Goal: Task Accomplishment & Management: Use online tool/utility

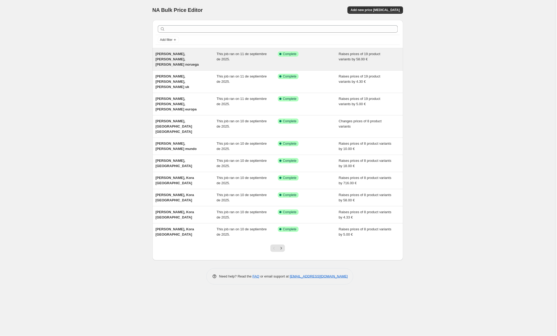
click at [181, 56] on div "[PERSON_NAME], [PERSON_NAME], [PERSON_NAME] noruega" at bounding box center [186, 59] width 61 height 16
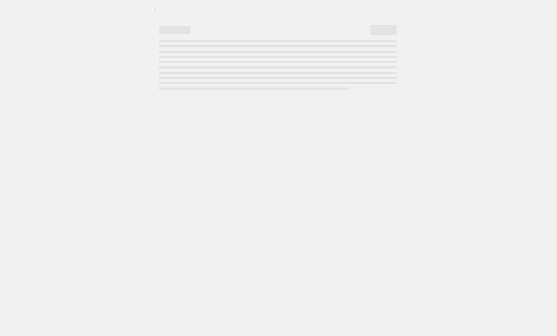
select select "by"
select select "collection"
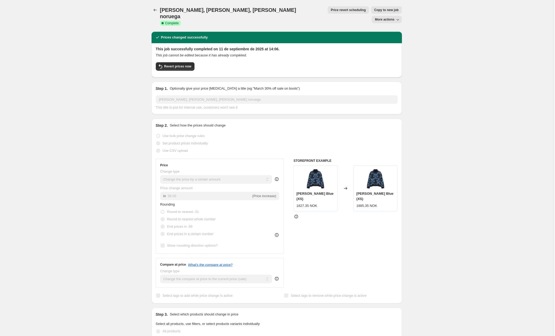
click at [375, 10] on span "Copy to new job" at bounding box center [387, 10] width 25 height 4
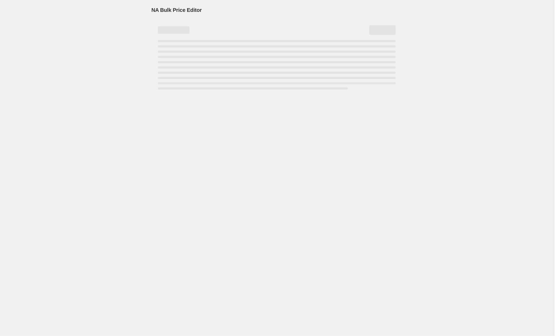
select select "by"
select select "collection"
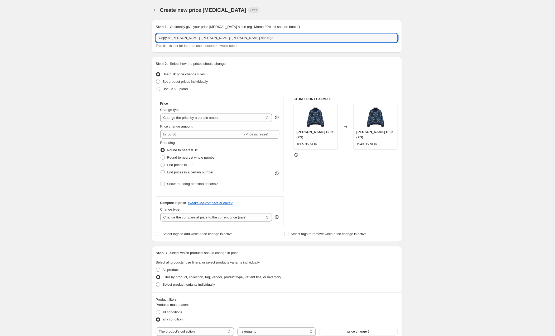
drag, startPoint x: 173, startPoint y: 38, endPoint x: 152, endPoint y: 39, distance: 21.6
drag, startPoint x: 232, startPoint y: 39, endPoint x: 209, endPoint y: 38, distance: 22.2
click at [209, 38] on input "[PERSON_NAME], [PERSON_NAME], [PERSON_NAME] noruega" at bounding box center [277, 38] width 242 height 8
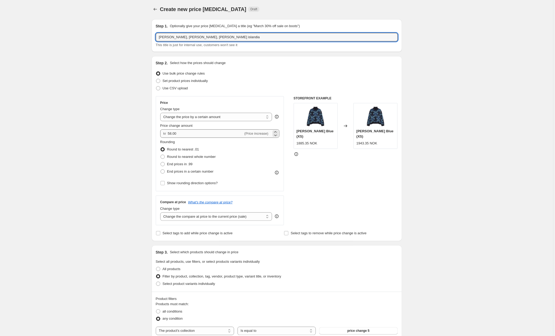
scroll to position [2, 0]
type input "[PERSON_NAME], [PERSON_NAME], [PERSON_NAME] islandia"
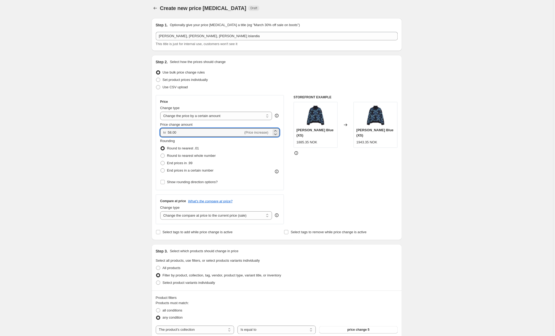
drag, startPoint x: 165, startPoint y: 131, endPoint x: 151, endPoint y: 131, distance: 13.5
type input "714.00"
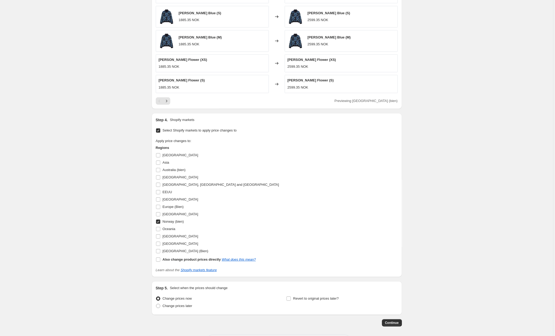
scroll to position [389, 0]
click at [159, 215] on input "[GEOGRAPHIC_DATA]" at bounding box center [158, 214] width 4 height 4
checkbox input "true"
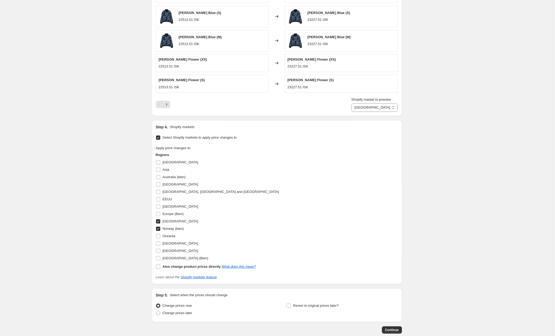
click at [159, 230] on input "Norway (bien)" at bounding box center [158, 229] width 4 height 4
checkbox input "false"
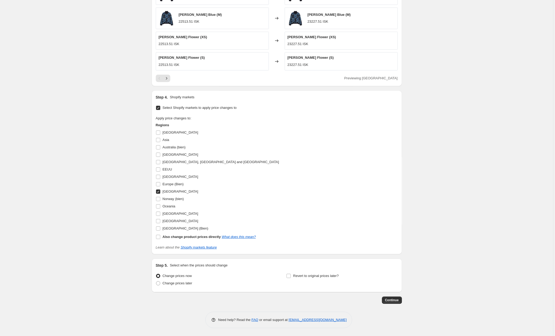
scroll to position [413, 0]
click at [392, 302] on span "Continue" at bounding box center [392, 300] width 14 height 4
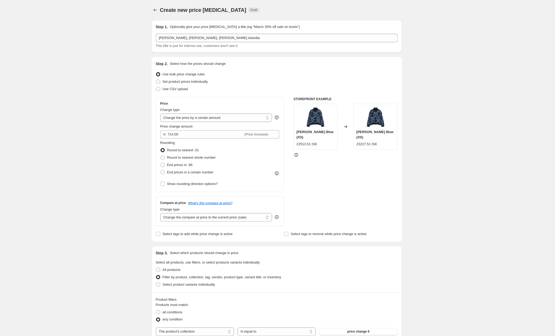
scroll to position [413, 0]
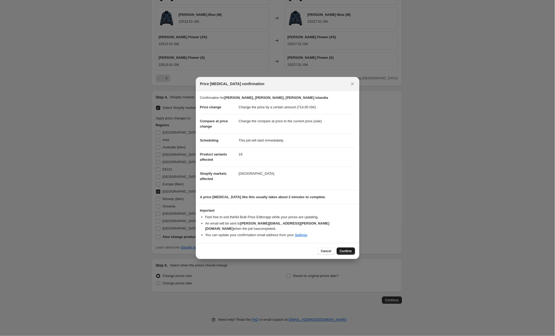
click at [350, 250] on span "Confirm" at bounding box center [346, 251] width 12 height 4
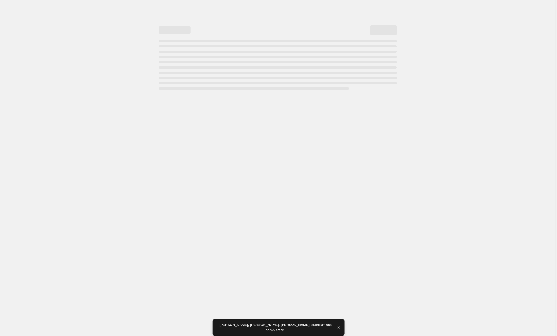
select select "by"
select select "collection"
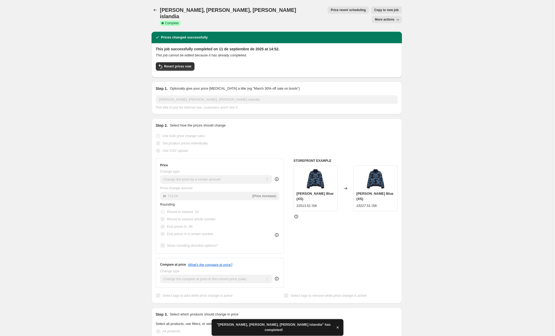
click at [375, 10] on span "Copy to new job" at bounding box center [387, 10] width 25 height 4
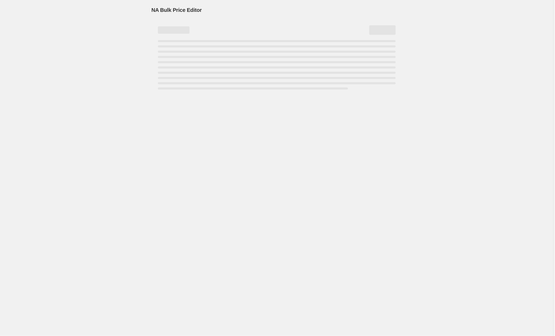
select select "by"
select select "collection"
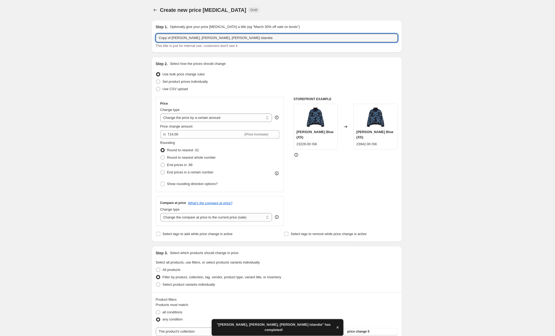
drag, startPoint x: 173, startPoint y: 36, endPoint x: 140, endPoint y: 38, distance: 33.0
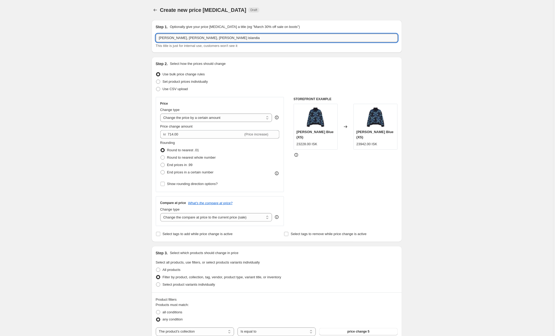
drag, startPoint x: 220, startPoint y: 38, endPoint x: 209, endPoint y: 39, distance: 10.8
click at [209, 39] on input "[PERSON_NAME], [PERSON_NAME], [PERSON_NAME] islandia" at bounding box center [277, 38] width 242 height 8
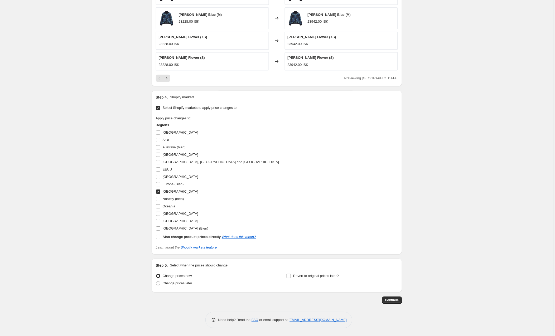
scroll to position [413, 0]
type input "[PERSON_NAME], [PERSON_NAME], [PERSON_NAME] Australia"
click at [160, 148] on input "Australia (bien)" at bounding box center [158, 147] width 4 height 4
checkbox input "true"
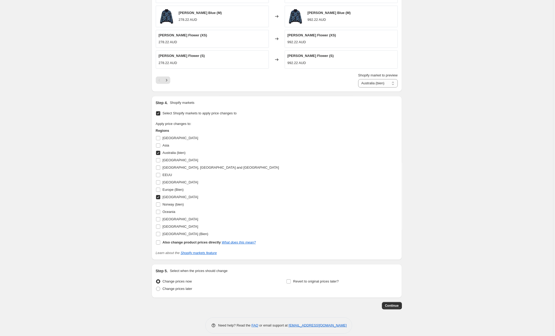
click at [159, 198] on input "[GEOGRAPHIC_DATA]" at bounding box center [158, 197] width 4 height 4
checkbox input "false"
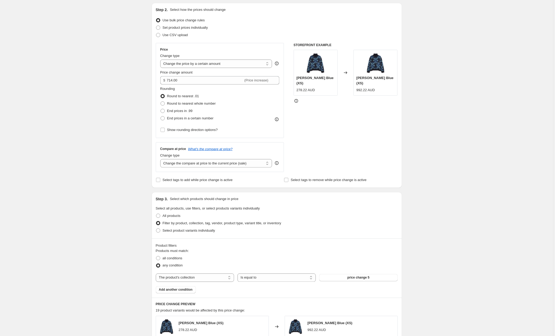
scroll to position [54, 0]
drag, startPoint x: 184, startPoint y: 79, endPoint x: 155, endPoint y: 76, distance: 28.9
click at [155, 76] on div "Step 2. Select how the prices should change Use bulk price change rules Set pro…" at bounding box center [277, 95] width 251 height 185
type input "18.00"
click at [88, 89] on div "Create new price [MEDICAL_DATA]. This page is ready Create new price [MEDICAL_D…" at bounding box center [277, 320] width 554 height 748
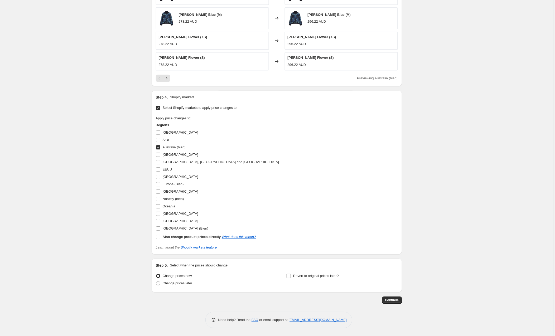
scroll to position [413, 0]
click at [388, 301] on span "Continue" at bounding box center [392, 300] width 14 height 4
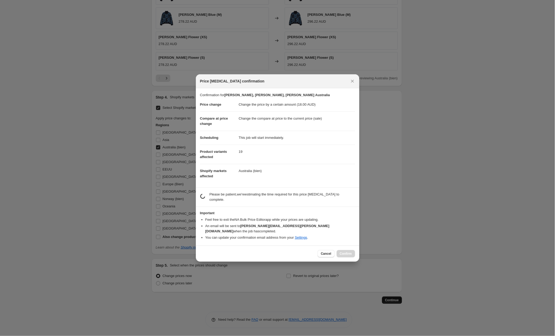
scroll to position [0, 0]
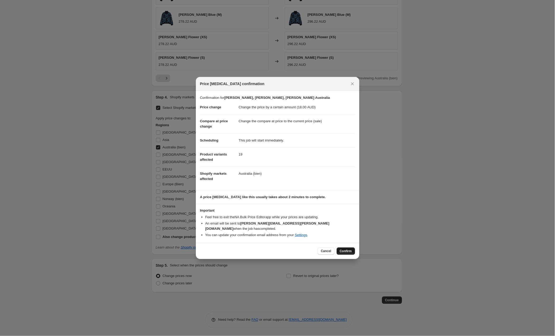
click at [344, 249] on span "Confirm" at bounding box center [346, 251] width 12 height 4
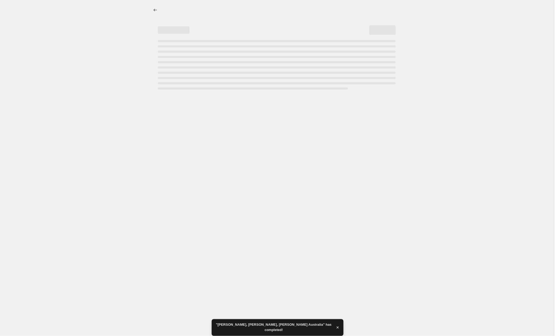
select select "by"
select select "collection"
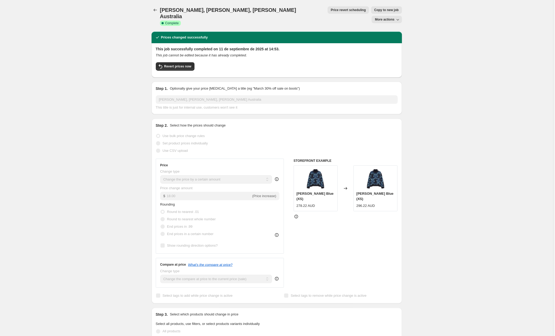
click at [375, 9] on span "Copy to new job" at bounding box center [387, 10] width 25 height 4
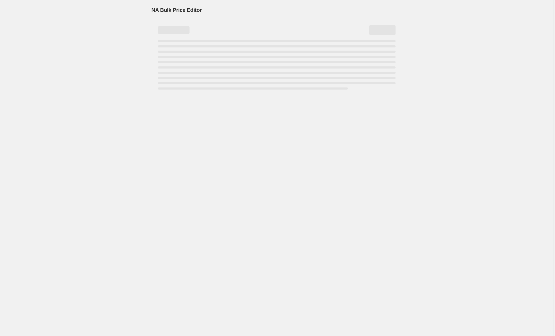
select select "by"
select select "collection"
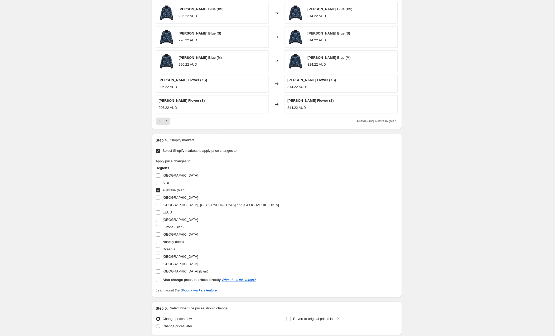
scroll to position [395, 0]
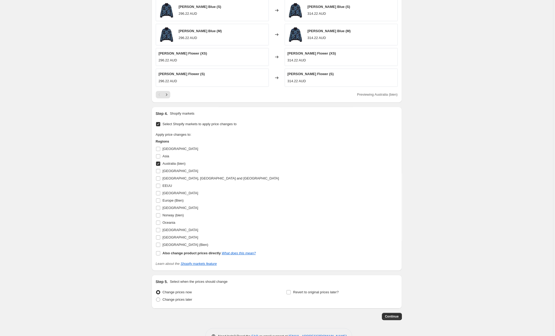
drag, startPoint x: 159, startPoint y: 150, endPoint x: 159, endPoint y: 155, distance: 5.0
click at [159, 150] on input "[GEOGRAPHIC_DATA]" at bounding box center [158, 149] width 4 height 4
checkbox input "true"
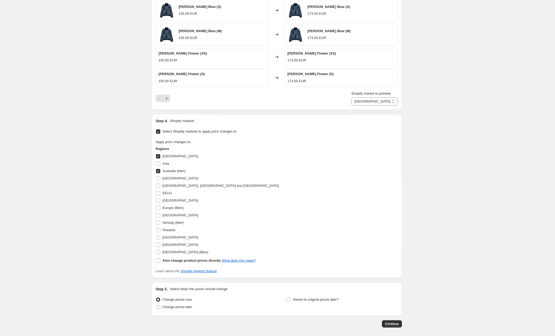
drag, startPoint x: 159, startPoint y: 164, endPoint x: 158, endPoint y: 168, distance: 4.4
click at [159, 164] on input "Asia" at bounding box center [158, 164] width 4 height 4
checkbox input "true"
click at [157, 172] on input "Australia (bien)" at bounding box center [158, 171] width 4 height 4
checkbox input "false"
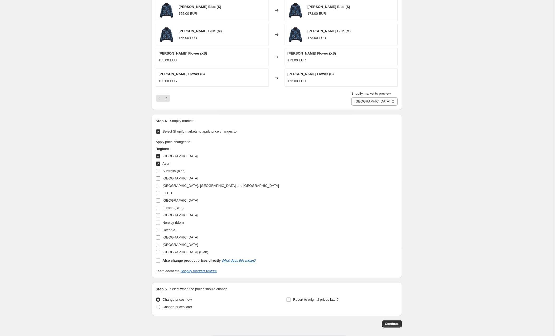
click at [159, 179] on input "[GEOGRAPHIC_DATA]" at bounding box center [158, 178] width 4 height 4
checkbox input "true"
click at [157, 187] on input "[GEOGRAPHIC_DATA], [GEOGRAPHIC_DATA] and [GEOGRAPHIC_DATA]" at bounding box center [158, 186] width 4 height 4
checkbox input "true"
click at [157, 230] on input "Oceania" at bounding box center [158, 230] width 4 height 4
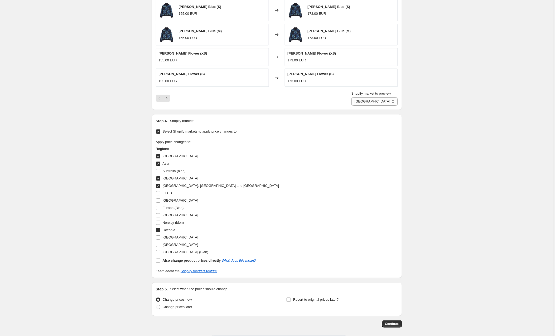
checkbox input "true"
click at [160, 245] on input "[GEOGRAPHIC_DATA]" at bounding box center [158, 245] width 4 height 4
checkbox input "true"
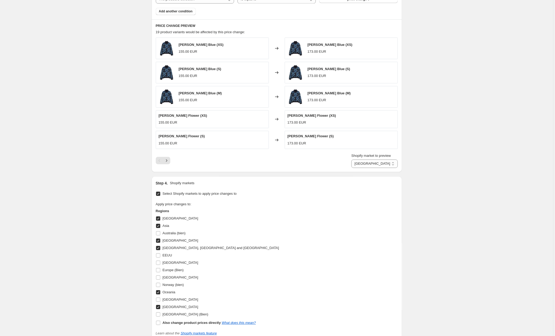
scroll to position [52, 0]
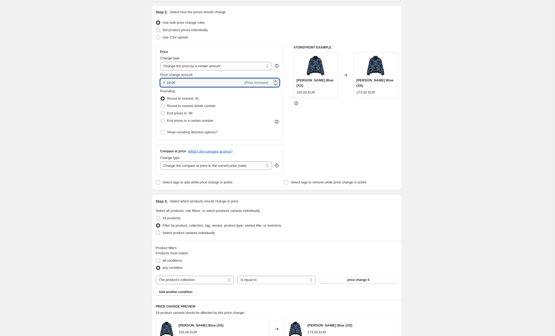
drag, startPoint x: 190, startPoint y: 84, endPoint x: 165, endPoint y: 82, distance: 25.1
click at [165, 82] on div "€ 18.00 (Price increase)" at bounding box center [219, 83] width 119 height 8
type input "10.00"
click at [123, 99] on div "Create new price [MEDICAL_DATA]. This page is ready Create new price [MEDICAL_D…" at bounding box center [277, 325] width 554 height 755
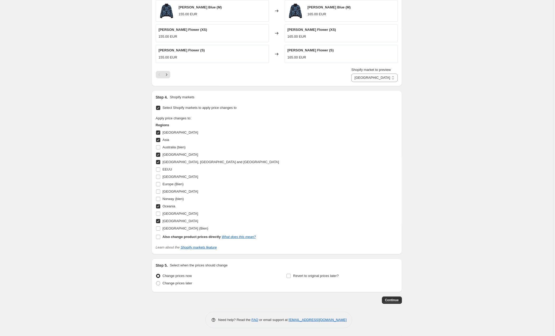
scroll to position [421, 0]
click at [389, 299] on span "Continue" at bounding box center [392, 300] width 14 height 4
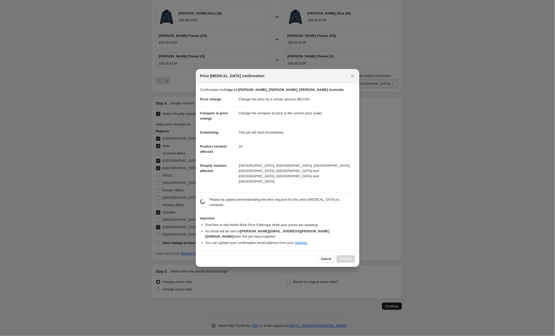
scroll to position [420, 0]
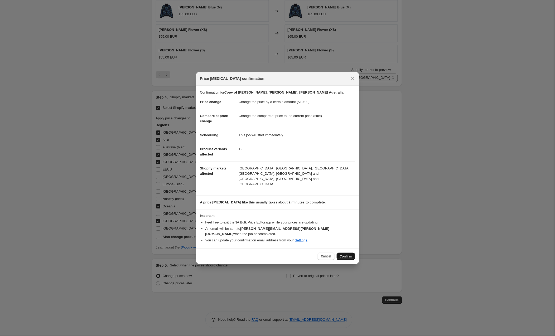
click at [342, 253] on button "Confirm" at bounding box center [346, 256] width 18 height 7
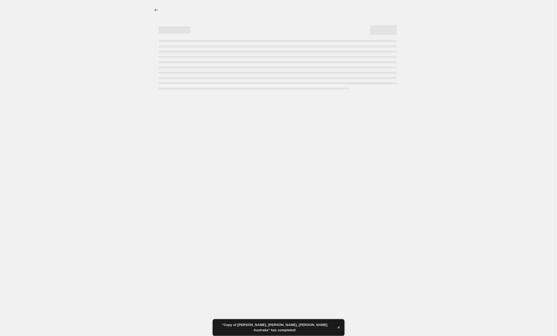
select select "by"
select select "collection"
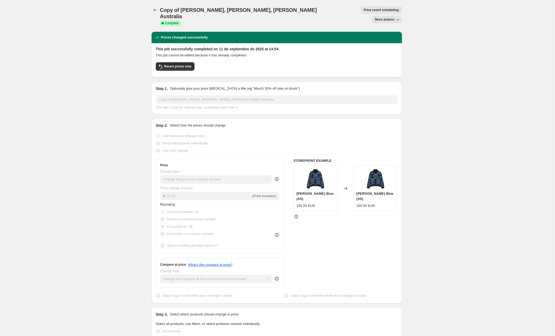
click at [385, 17] on span "More actions" at bounding box center [385, 19] width 20 height 4
click at [387, 21] on span "Copy to new job" at bounding box center [387, 21] width 25 height 4
select select "by"
select select "collection"
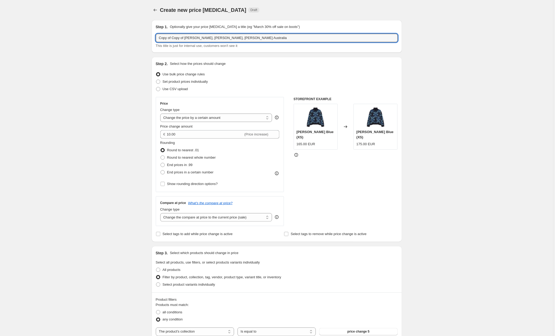
drag, startPoint x: 188, startPoint y: 37, endPoint x: 156, endPoint y: 39, distance: 32.0
click at [156, 39] on div "Step 1. Optionally give your price [MEDICAL_DATA] a title (eg "March 30% off sa…" at bounding box center [277, 36] width 251 height 33
drag, startPoint x: 232, startPoint y: 39, endPoint x: 211, endPoint y: 38, distance: 21.7
click at [211, 38] on input "[PERSON_NAME], [PERSON_NAME], [PERSON_NAME] Australia" at bounding box center [277, 38] width 242 height 8
click at [212, 37] on input "[PERSON_NAME], [PERSON_NAME], [PERSON_NAME]" at bounding box center [277, 38] width 242 height 8
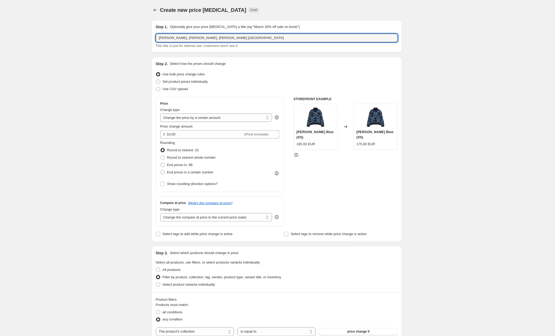
type input "[PERSON_NAME], [PERSON_NAME], [PERSON_NAME] [GEOGRAPHIC_DATA]"
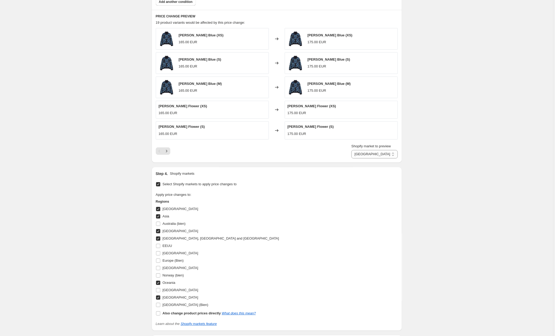
scroll to position [344, 0]
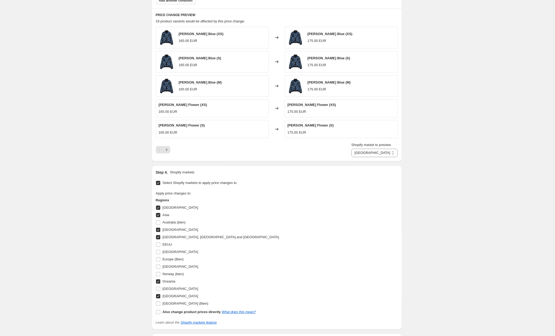
click at [159, 184] on input "Select Shopify markets to apply price changes to" at bounding box center [158, 183] width 4 height 4
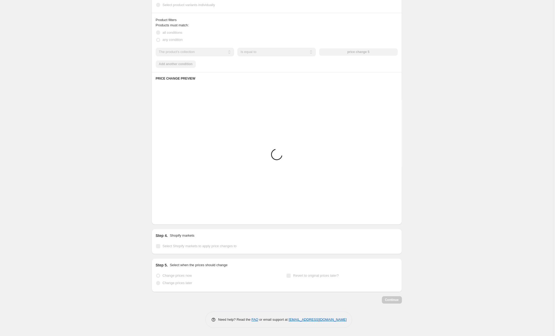
scroll to position [274, 0]
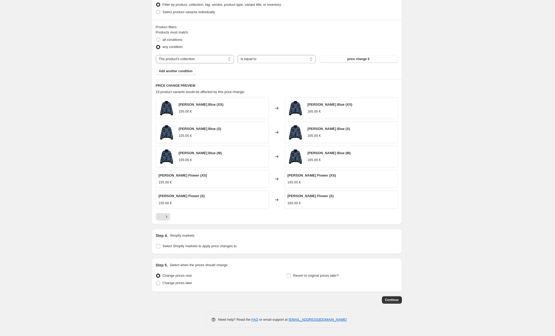
drag, startPoint x: 157, startPoint y: 246, endPoint x: 167, endPoint y: 243, distance: 10.6
click at [157, 246] on input "Select Shopify markets to apply price changes to" at bounding box center [158, 247] width 4 height 4
checkbox input "true"
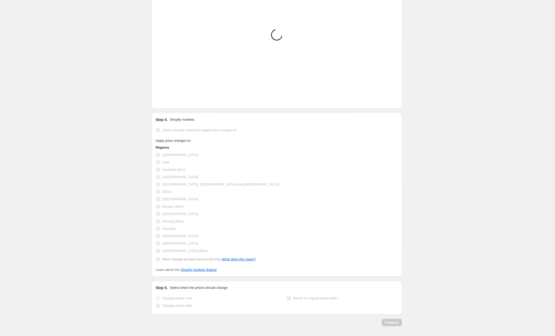
scroll to position [418, 0]
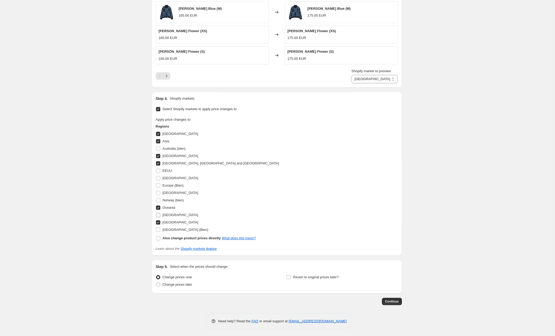
click at [158, 219] on label "[GEOGRAPHIC_DATA]" at bounding box center [177, 215] width 42 height 7
click at [158, 217] on input "[GEOGRAPHIC_DATA]" at bounding box center [158, 215] width 4 height 4
checkbox input "true"
click at [159, 210] on input "Oceania" at bounding box center [158, 208] width 4 height 4
checkbox input "false"
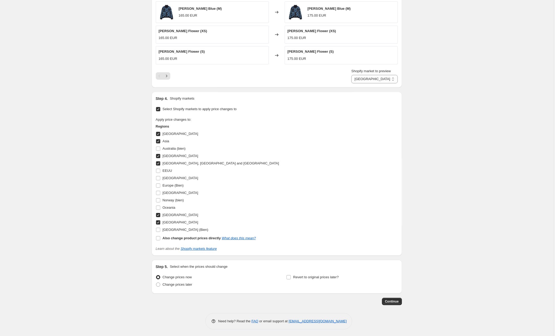
drag, startPoint x: 159, startPoint y: 216, endPoint x: 159, endPoint y: 221, distance: 5.3
click at [159, 217] on input "[GEOGRAPHIC_DATA]" at bounding box center [158, 215] width 4 height 4
checkbox input "false"
click at [159, 223] on input "[GEOGRAPHIC_DATA]" at bounding box center [158, 223] width 4 height 4
checkbox input "false"
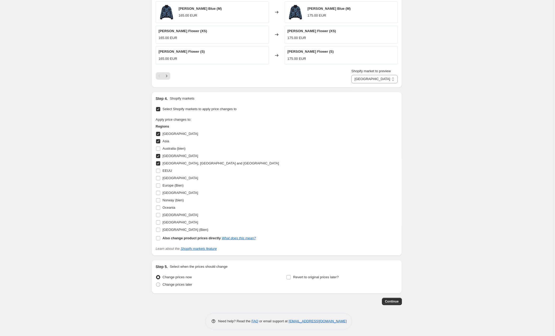
drag, startPoint x: 158, startPoint y: 173, endPoint x: 158, endPoint y: 167, distance: 6.1
click at [158, 172] on input "EEUU" at bounding box center [158, 171] width 4 height 4
checkbox input "true"
drag, startPoint x: 159, startPoint y: 165, endPoint x: 159, endPoint y: 160, distance: 5.0
click at [159, 165] on input "[GEOGRAPHIC_DATA], [GEOGRAPHIC_DATA] and [GEOGRAPHIC_DATA]" at bounding box center [158, 163] width 4 height 4
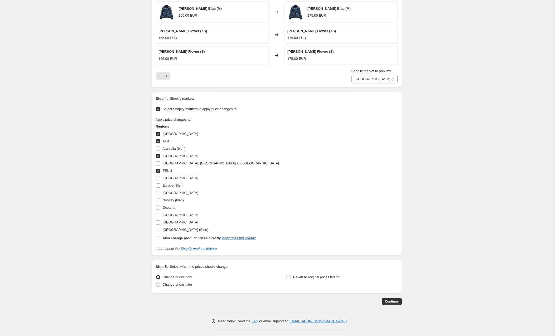
checkbox input "false"
click at [159, 157] on input "[GEOGRAPHIC_DATA]" at bounding box center [158, 156] width 4 height 4
checkbox input "false"
drag, startPoint x: 161, startPoint y: 142, endPoint x: 160, endPoint y: 138, distance: 4.4
click at [160, 141] on input "Asia" at bounding box center [158, 141] width 4 height 4
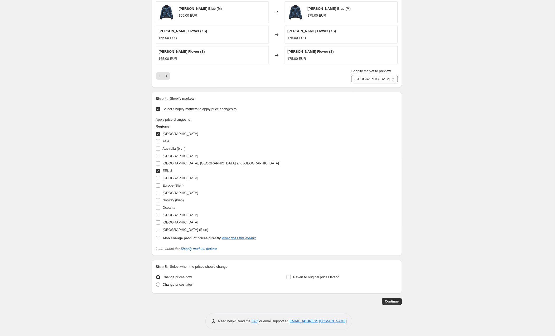
checkbox input "false"
click at [160, 135] on input "[GEOGRAPHIC_DATA]" at bounding box center [158, 134] width 4 height 4
checkbox input "false"
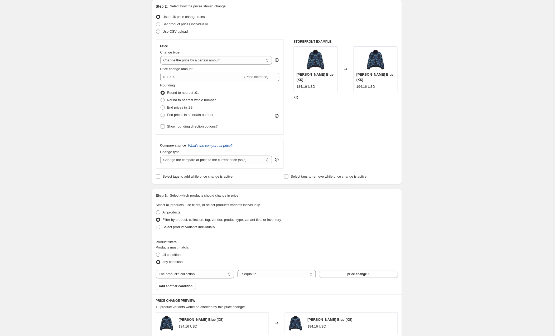
scroll to position [12, 0]
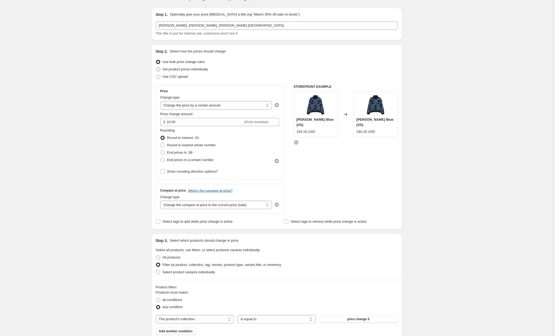
click at [159, 70] on span at bounding box center [158, 69] width 4 height 4
click at [156, 68] on input "Set product prices individually" at bounding box center [156, 67] width 0 height 0
radio input "true"
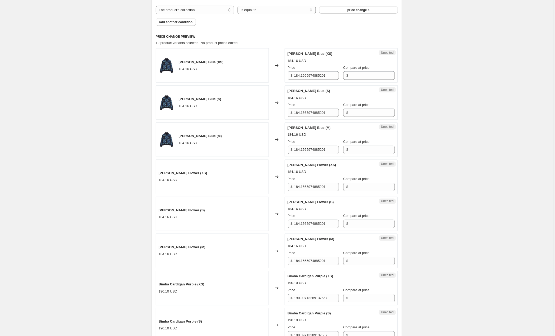
scroll to position [194, 0]
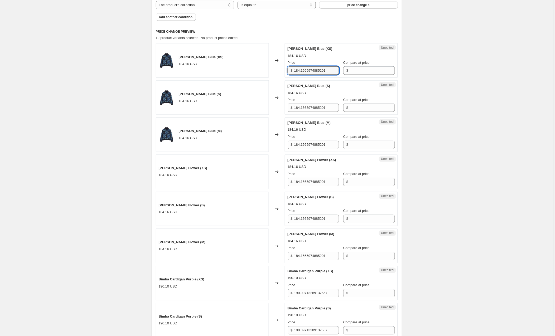
drag, startPoint x: 334, startPoint y: 71, endPoint x: 278, endPoint y: 73, distance: 55.4
click at [278, 73] on div "[PERSON_NAME] Blue (XS) 184.16 USD Changed to Unedited [PERSON_NAME] Blue (XS) …" at bounding box center [277, 60] width 242 height 35
type input "218"
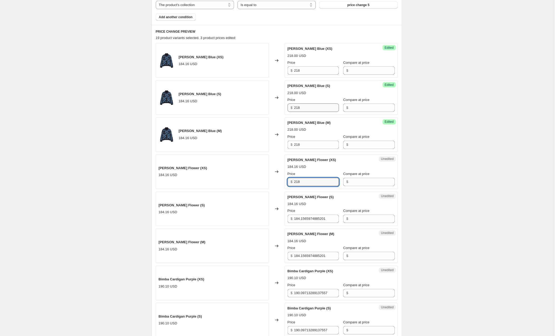
type input "218"
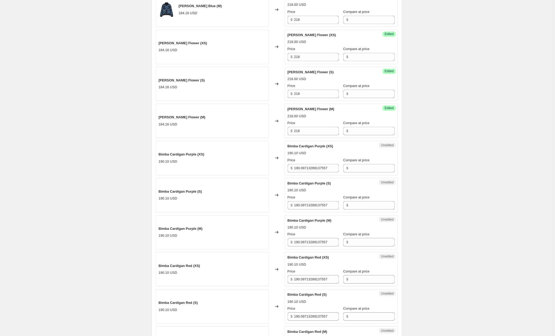
scroll to position [330, 0]
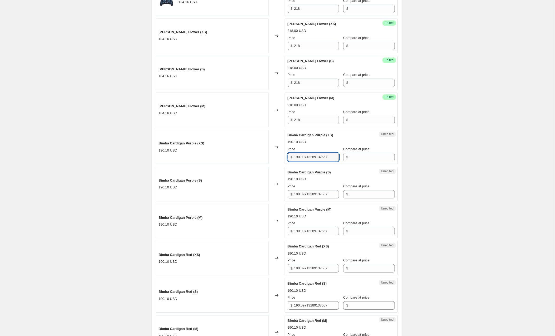
drag, startPoint x: 334, startPoint y: 159, endPoint x: 291, endPoint y: 157, distance: 43.1
click at [291, 157] on div "$ 190.09713289137557" at bounding box center [313, 157] width 51 height 8
type input "227"
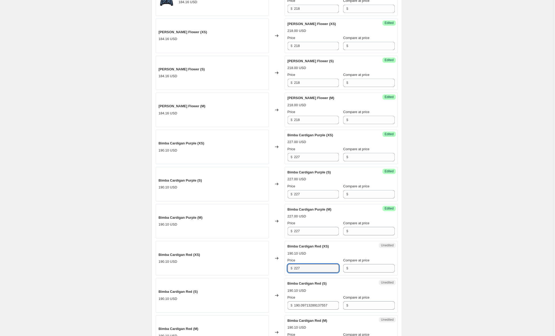
type input "227"
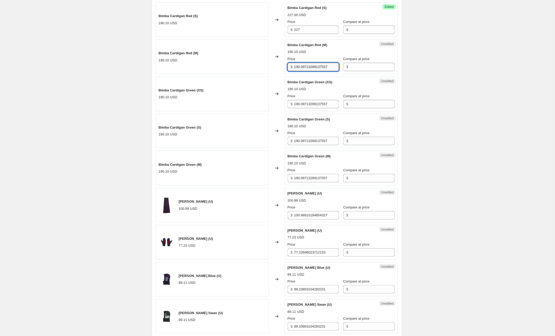
scroll to position [609, 0]
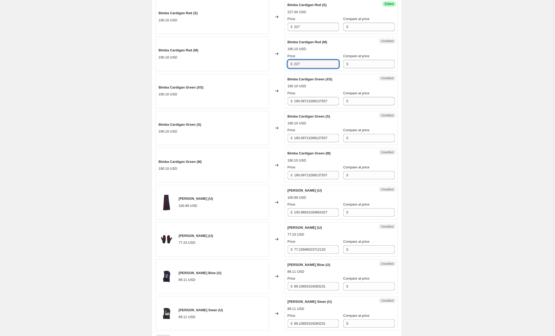
type input "227"
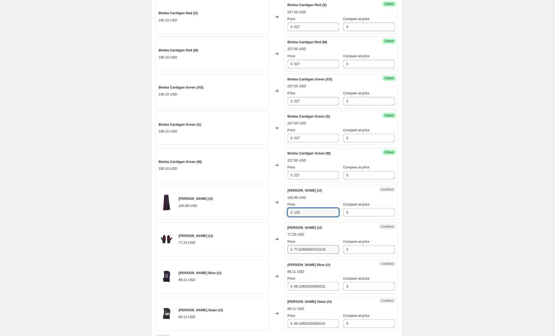
type input "120"
drag, startPoint x: 332, startPoint y: 252, endPoint x: 277, endPoint y: 251, distance: 54.3
click at [277, 251] on div "[PERSON_NAME] (U) 77.23 USD Changed to Unedited [PERSON_NAME] (U) 77.23 USD Pri…" at bounding box center [277, 239] width 242 height 35
type input "92"
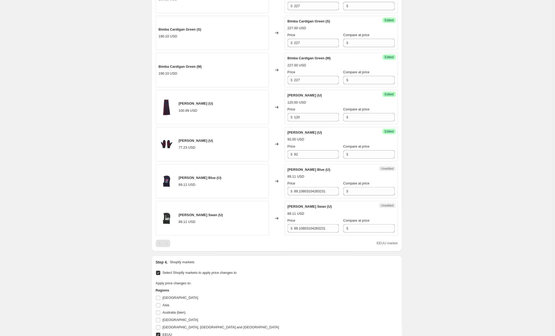
scroll to position [705, 0]
drag, startPoint x: 335, startPoint y: 194, endPoint x: 291, endPoint y: 191, distance: 43.9
click at [291, 191] on div "$ 89.10803104283231" at bounding box center [313, 191] width 51 height 8
type input "105"
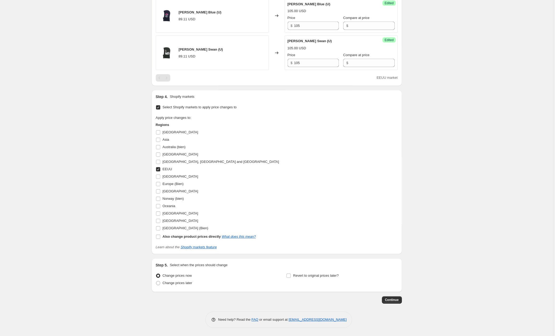
scroll to position [873, 0]
click at [390, 298] on button "Continue" at bounding box center [392, 300] width 20 height 7
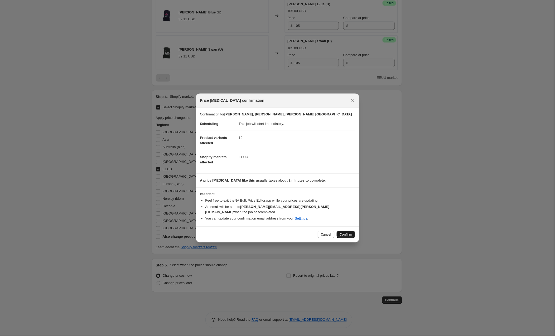
click at [348, 233] on span "Confirm" at bounding box center [346, 235] width 12 height 4
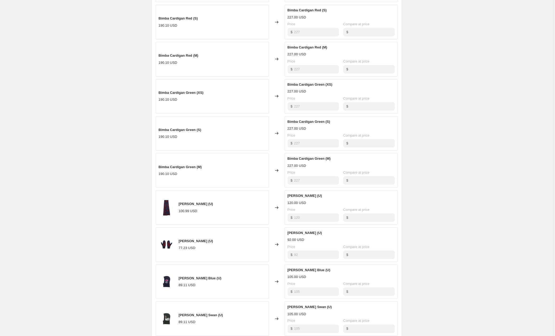
scroll to position [231, 0]
